Goal: Task Accomplishment & Management: Use online tool/utility

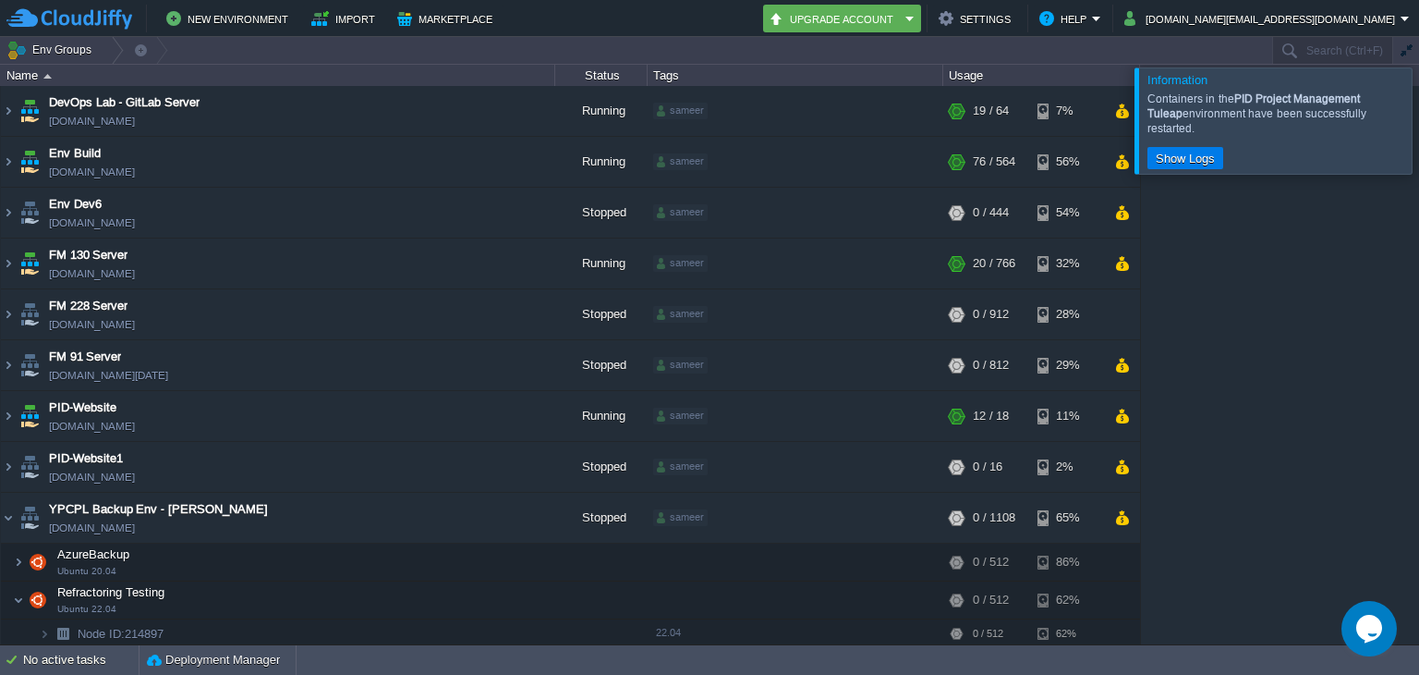
scroll to position [275, 0]
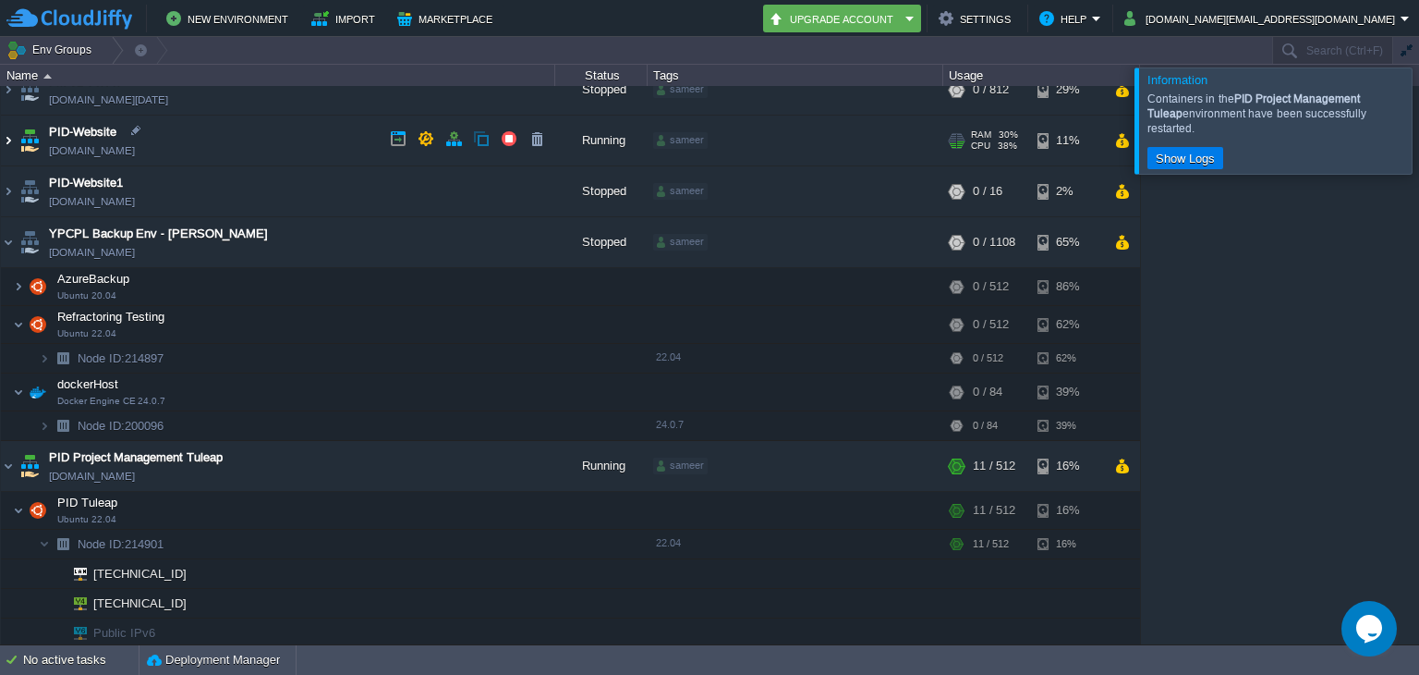
click at [7, 140] on img at bounding box center [8, 141] width 15 height 50
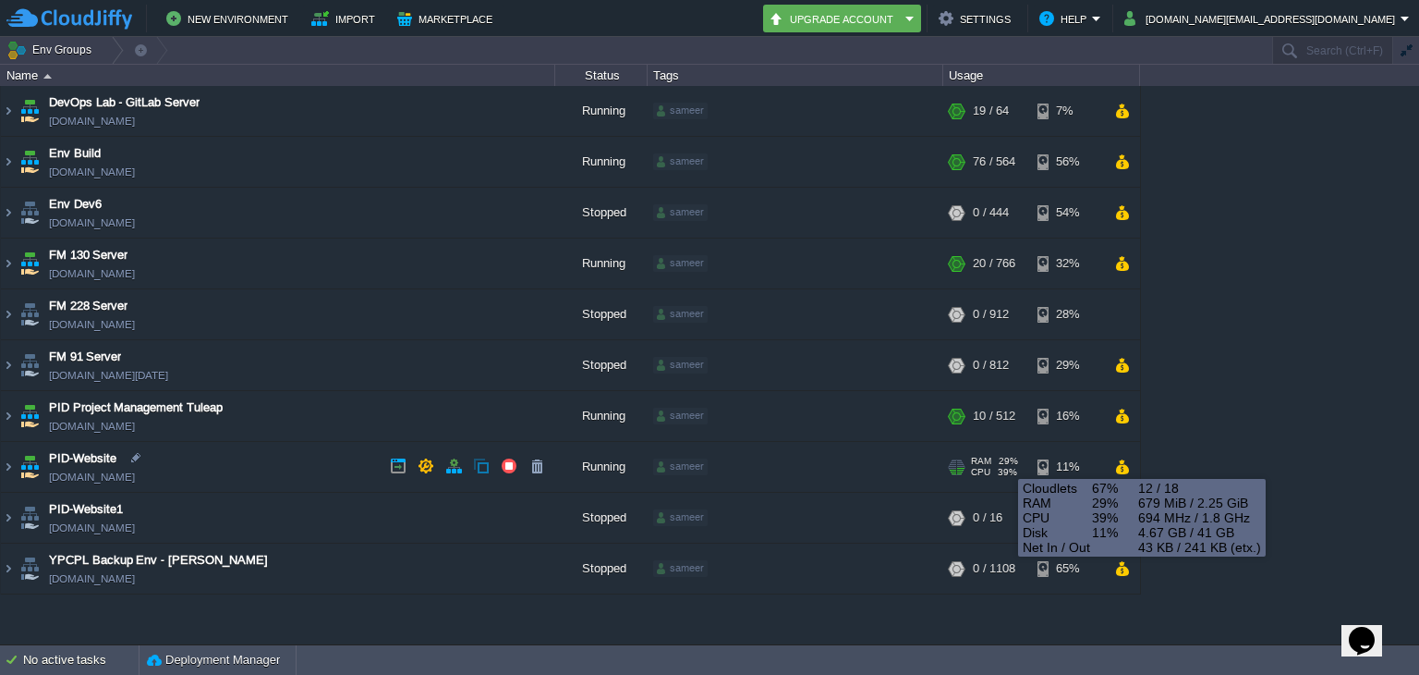
click at [1003, 459] on span "29%" at bounding box center [1008, 461] width 19 height 11
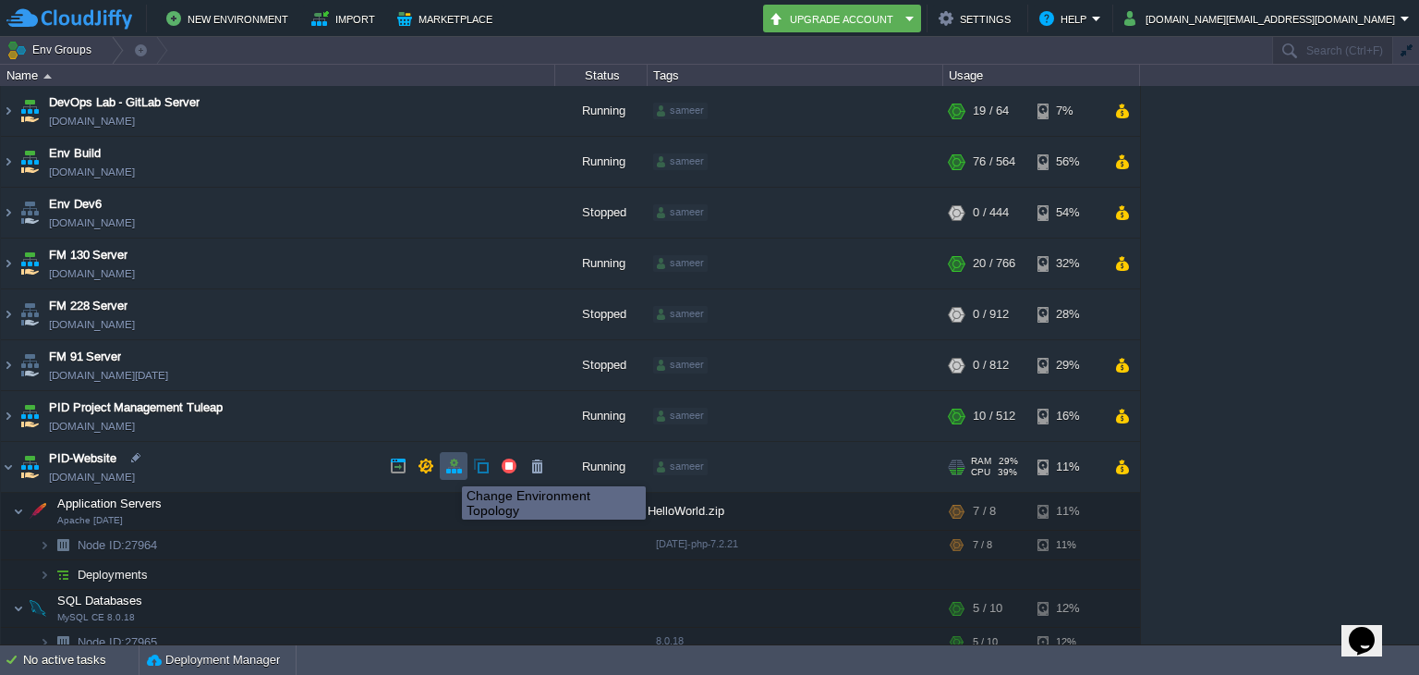
click at [459, 469] on button "button" at bounding box center [453, 465] width 17 height 17
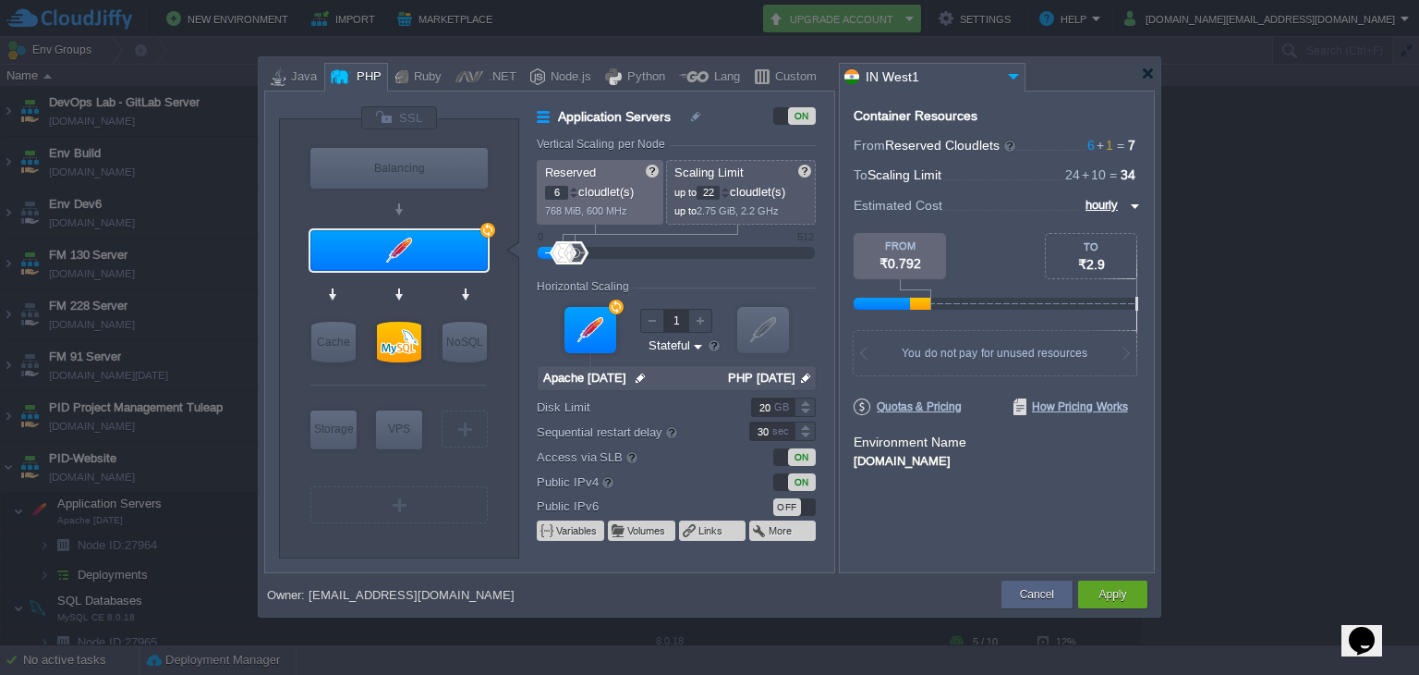
type input "20"
click at [574, 260] on div at bounding box center [574, 252] width 27 height 23
click at [1120, 598] on button "Apply" at bounding box center [1113, 594] width 28 height 18
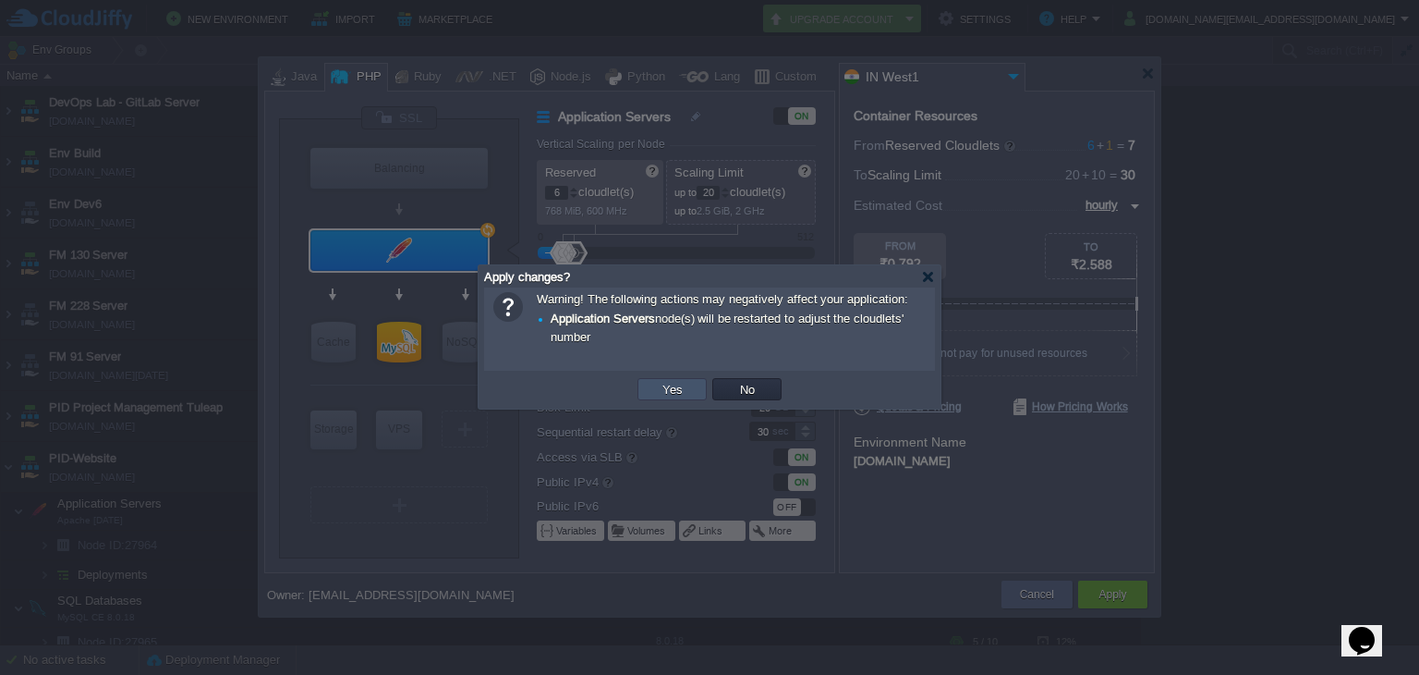
click at [674, 387] on button "Yes" at bounding box center [672, 389] width 31 height 17
